Goal: Check status: Check status

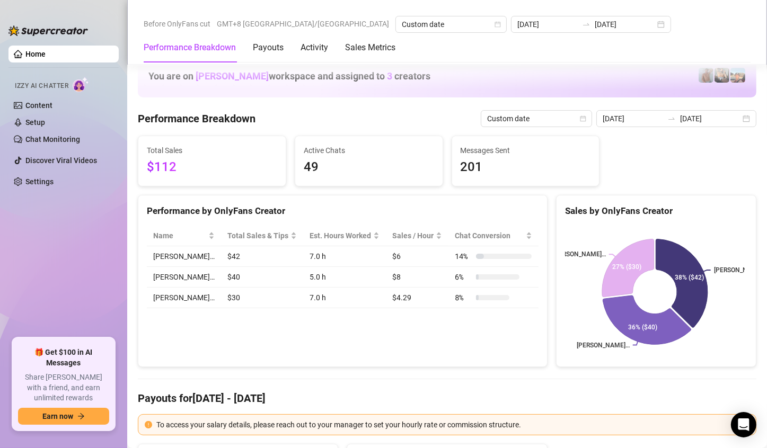
scroll to position [1731, 0]
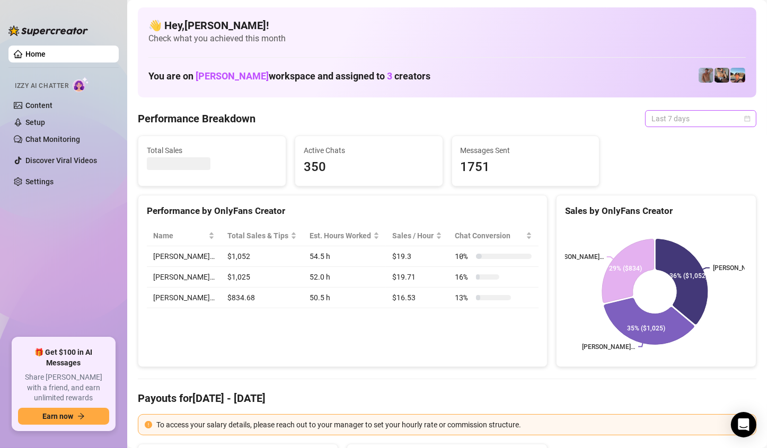
click at [733, 124] on span "Last 7 days" at bounding box center [700, 119] width 99 height 16
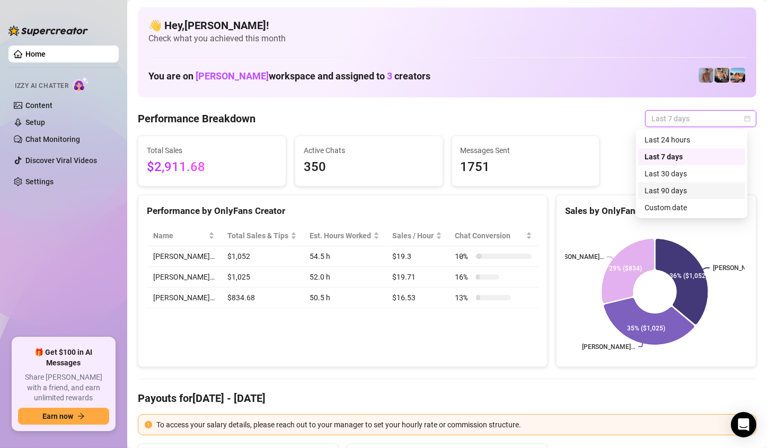
click at [677, 201] on div "Custom date" at bounding box center [691, 207] width 107 height 17
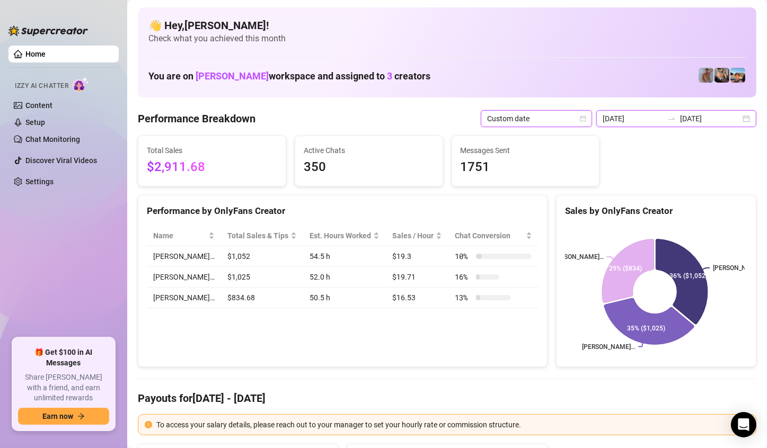
click at [709, 113] on input "[DATE]" at bounding box center [710, 119] width 60 height 12
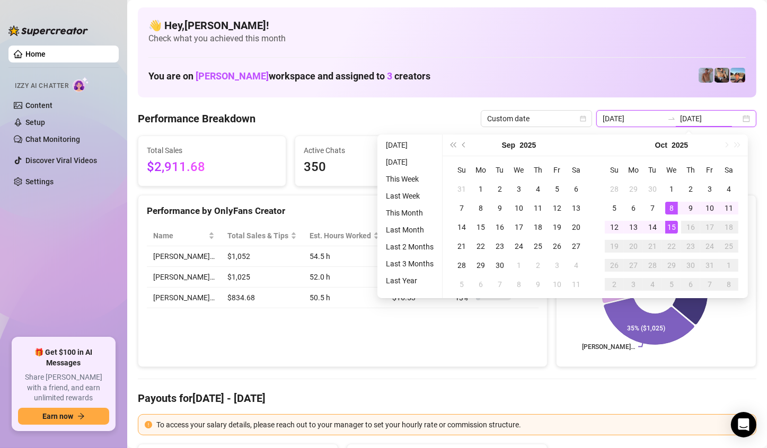
click at [739, 120] on div "[DATE] [DATE]" at bounding box center [676, 118] width 160 height 17
type input "[DATE]"
click at [667, 228] on div "15" at bounding box center [671, 227] width 13 height 13
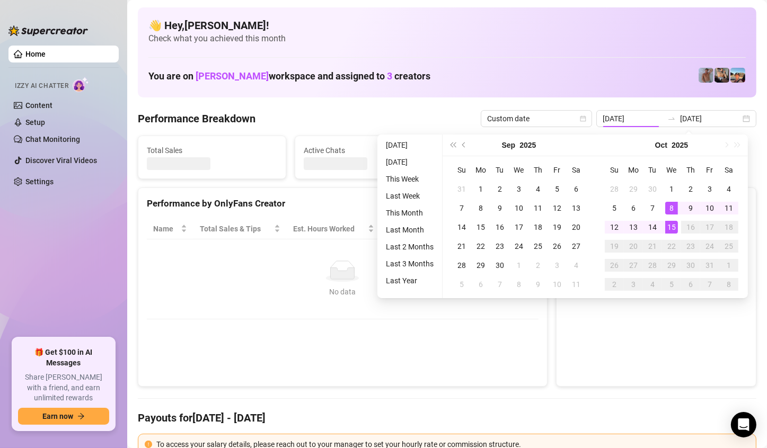
type input "[DATE]"
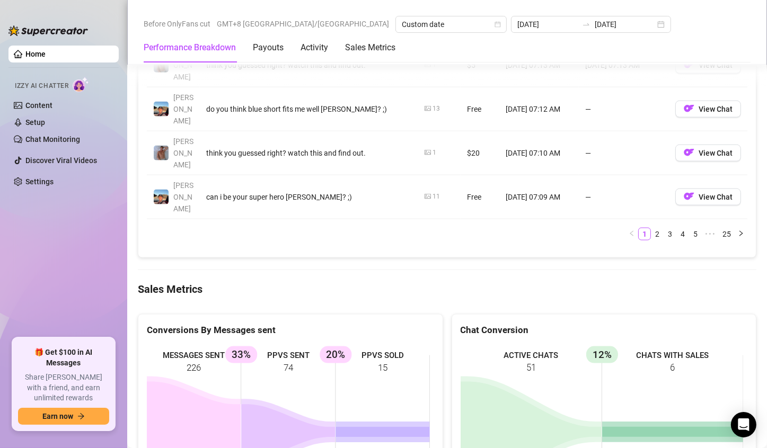
scroll to position [1483, 0]
